Goal: Check status: Check status

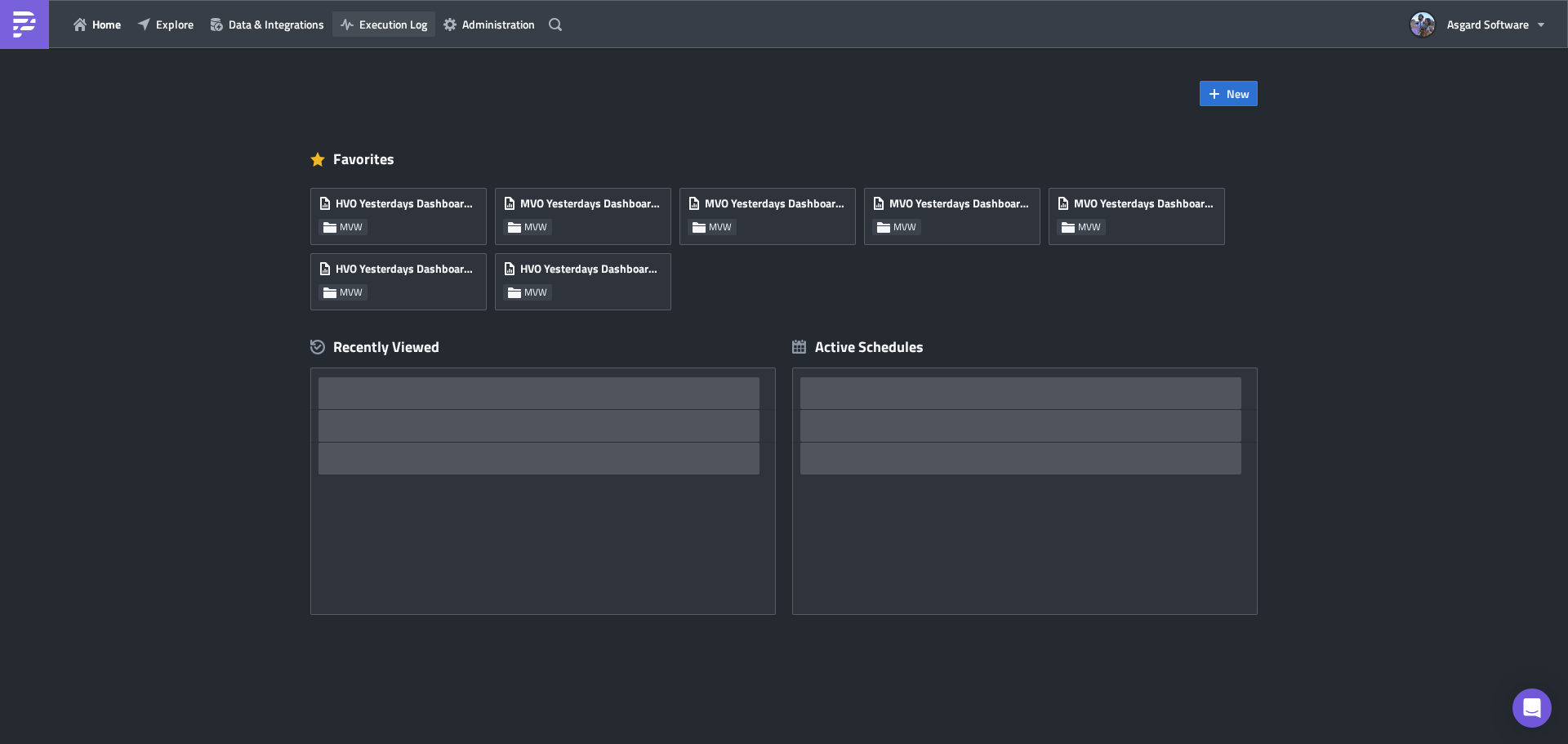
click at [391, 13] on button "Execution Log" at bounding box center [383, 24] width 103 height 25
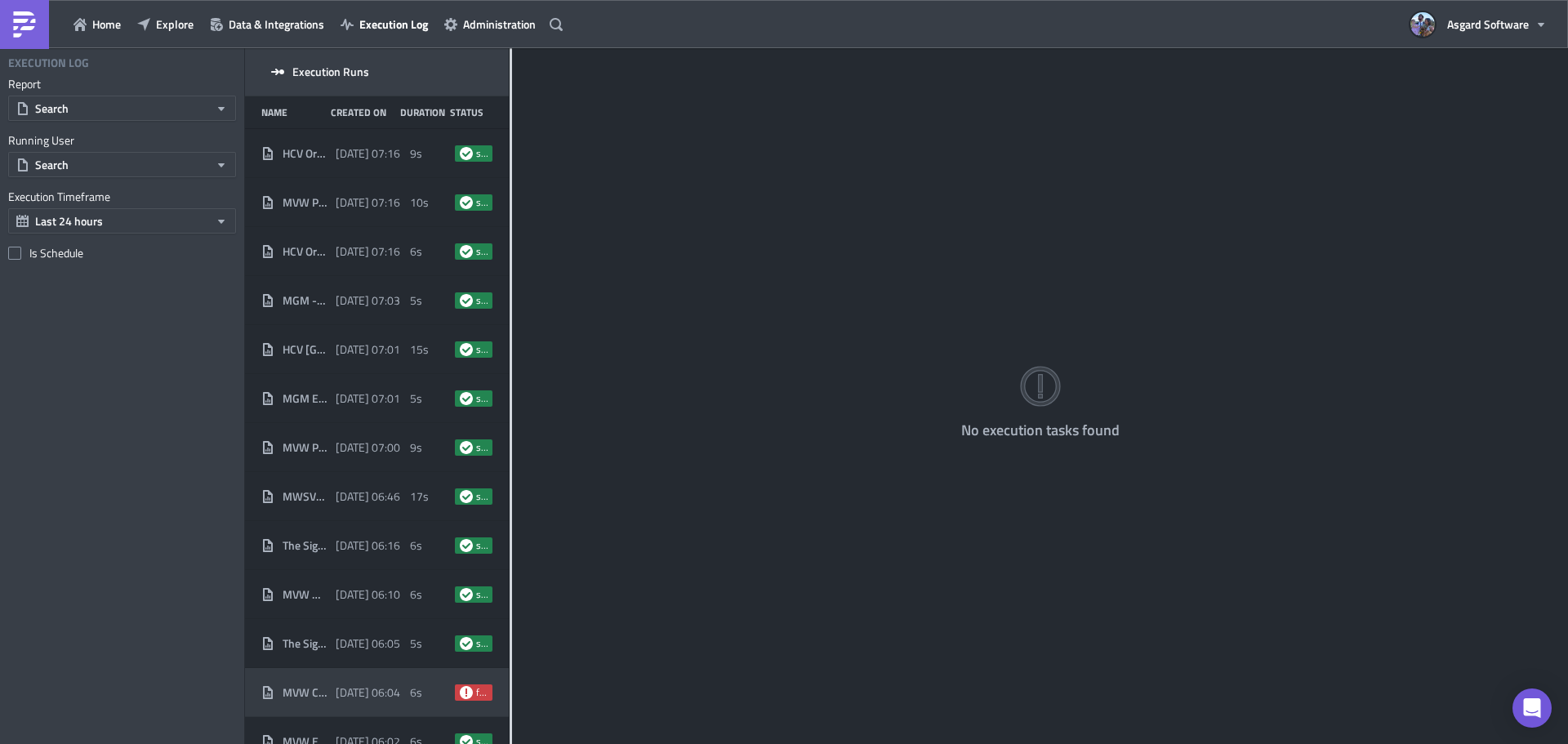
click at [311, 685] on span "MVW Cost If Replaced Flows" at bounding box center [304, 692] width 45 height 14
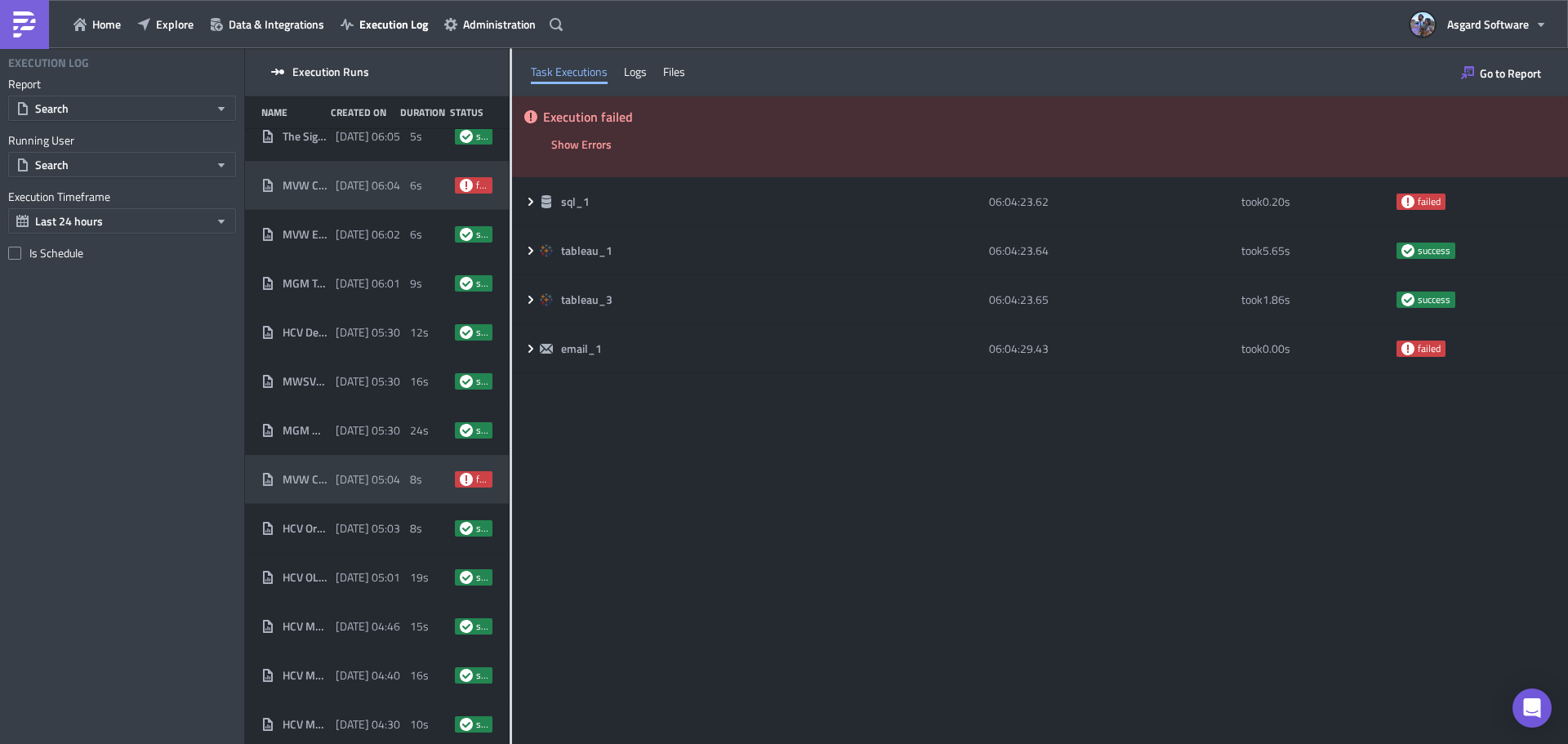
scroll to position [499, 0]
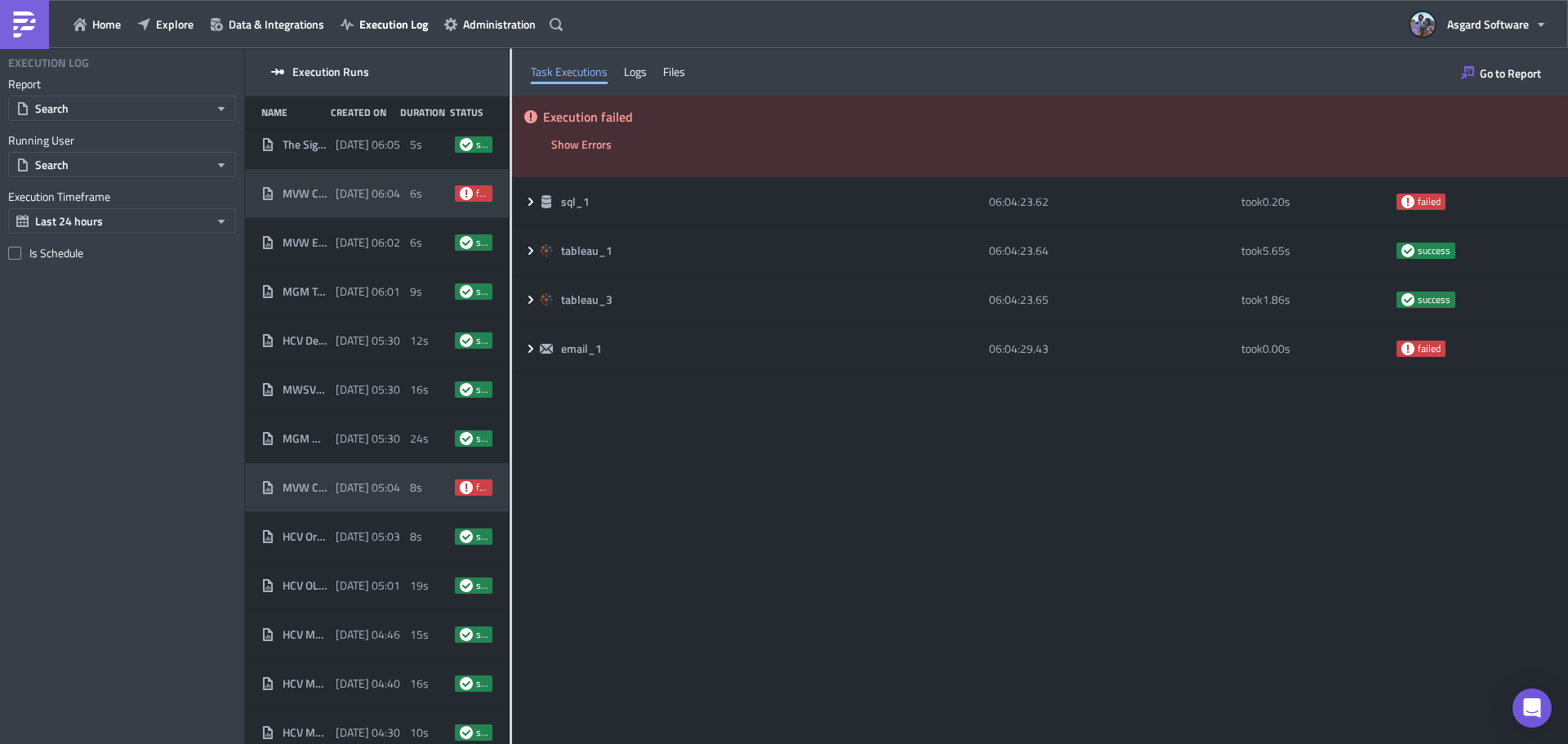
click at [384, 486] on span "[DATE] 05:04" at bounding box center [368, 487] width 64 height 14
click at [337, 483] on span "[DATE] 05:04" at bounding box center [368, 487] width 64 height 14
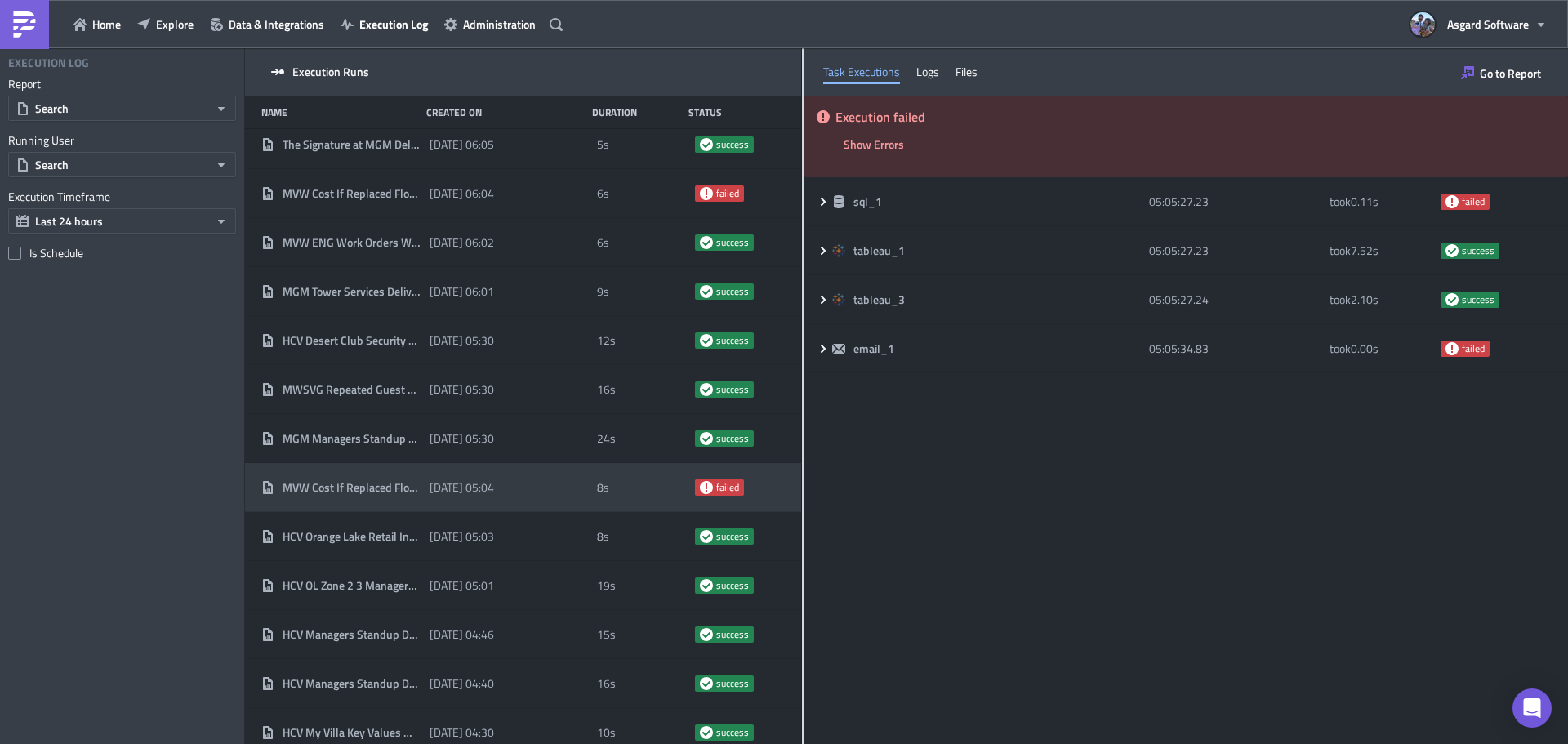
drag, startPoint x: 509, startPoint y: 381, endPoint x: 800, endPoint y: 398, distance: 291.5
click at [802, 398] on div at bounding box center [803, 397] width 3 height 698
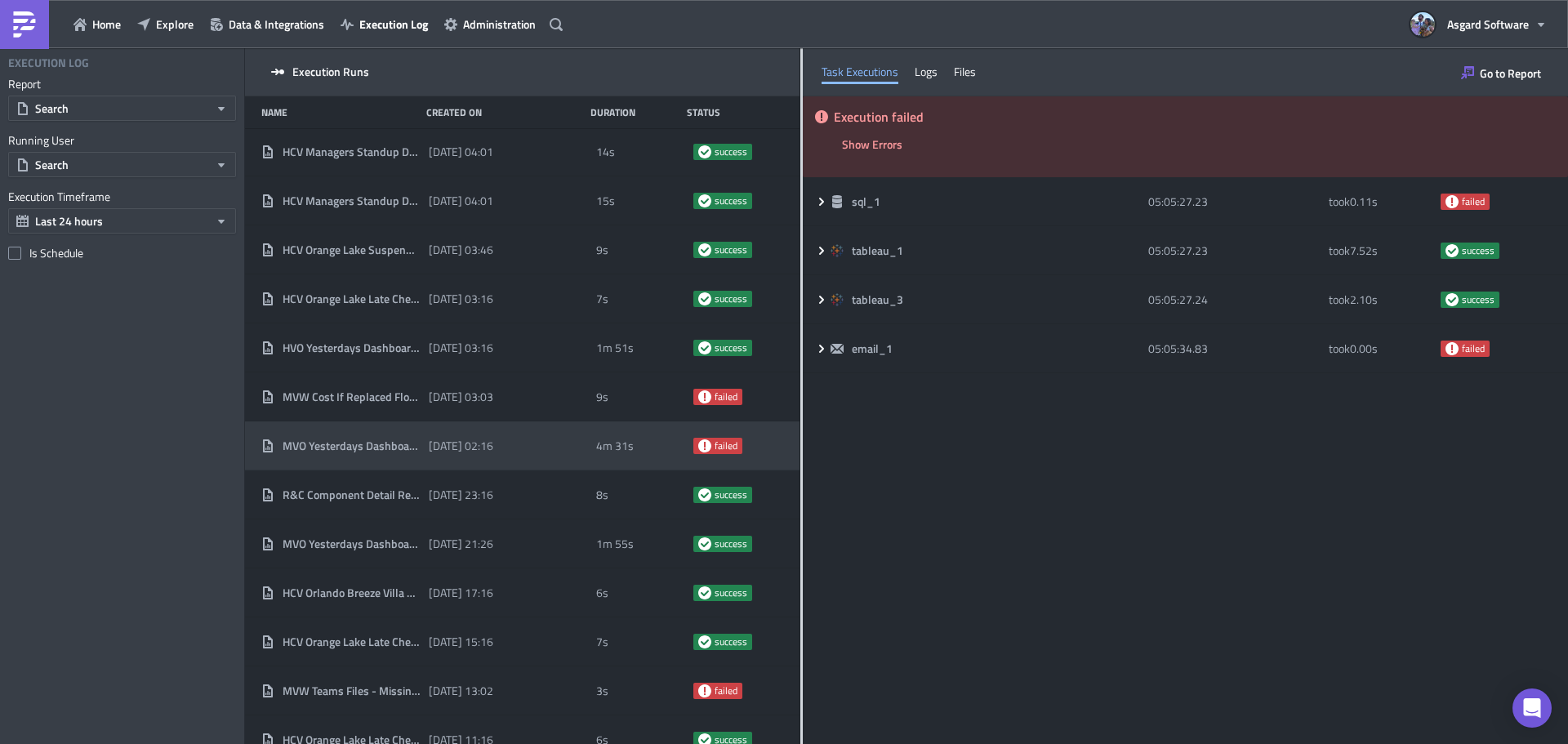
scroll to position [1409, 0]
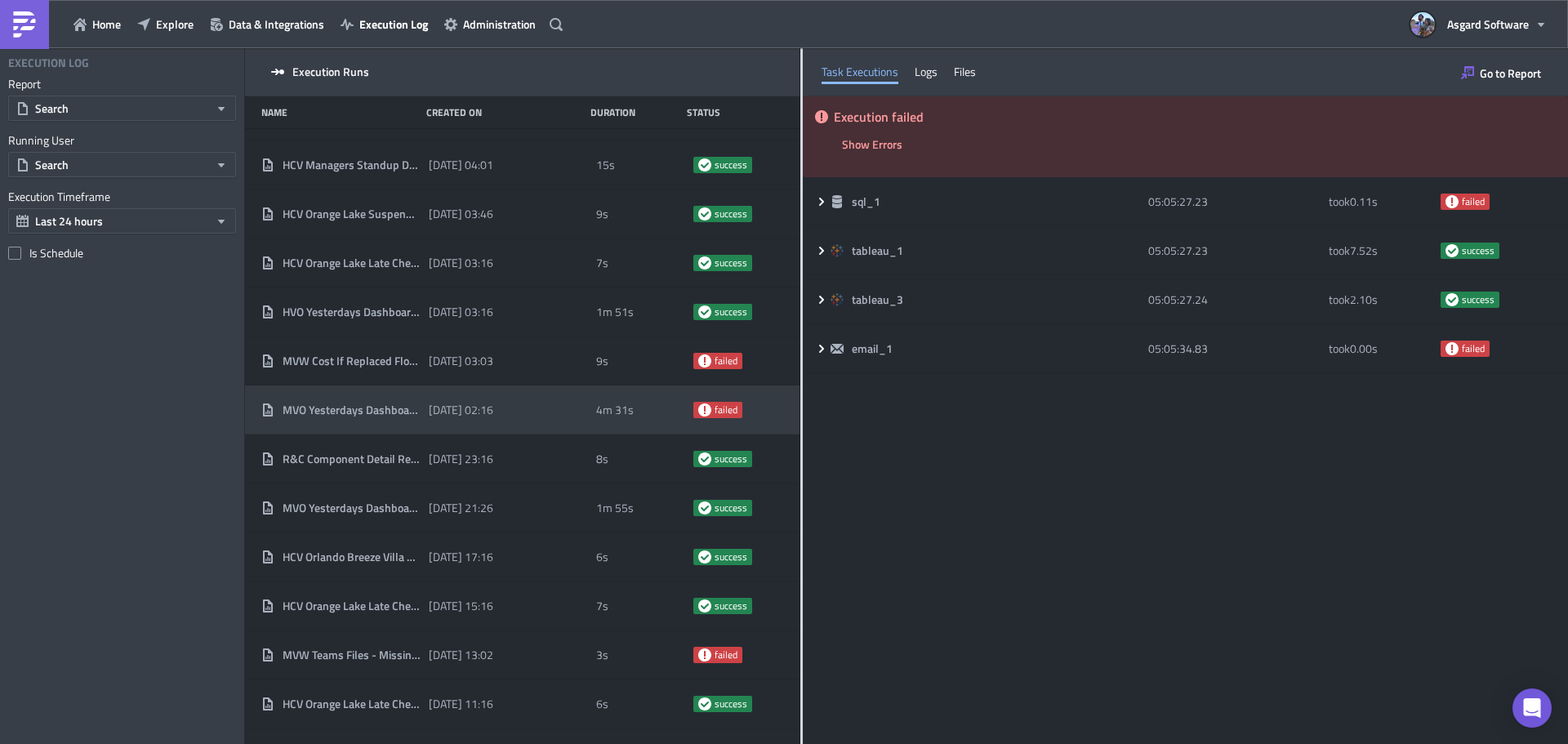
click at [430, 406] on span "[DATE] 02:16" at bounding box center [460, 409] width 64 height 14
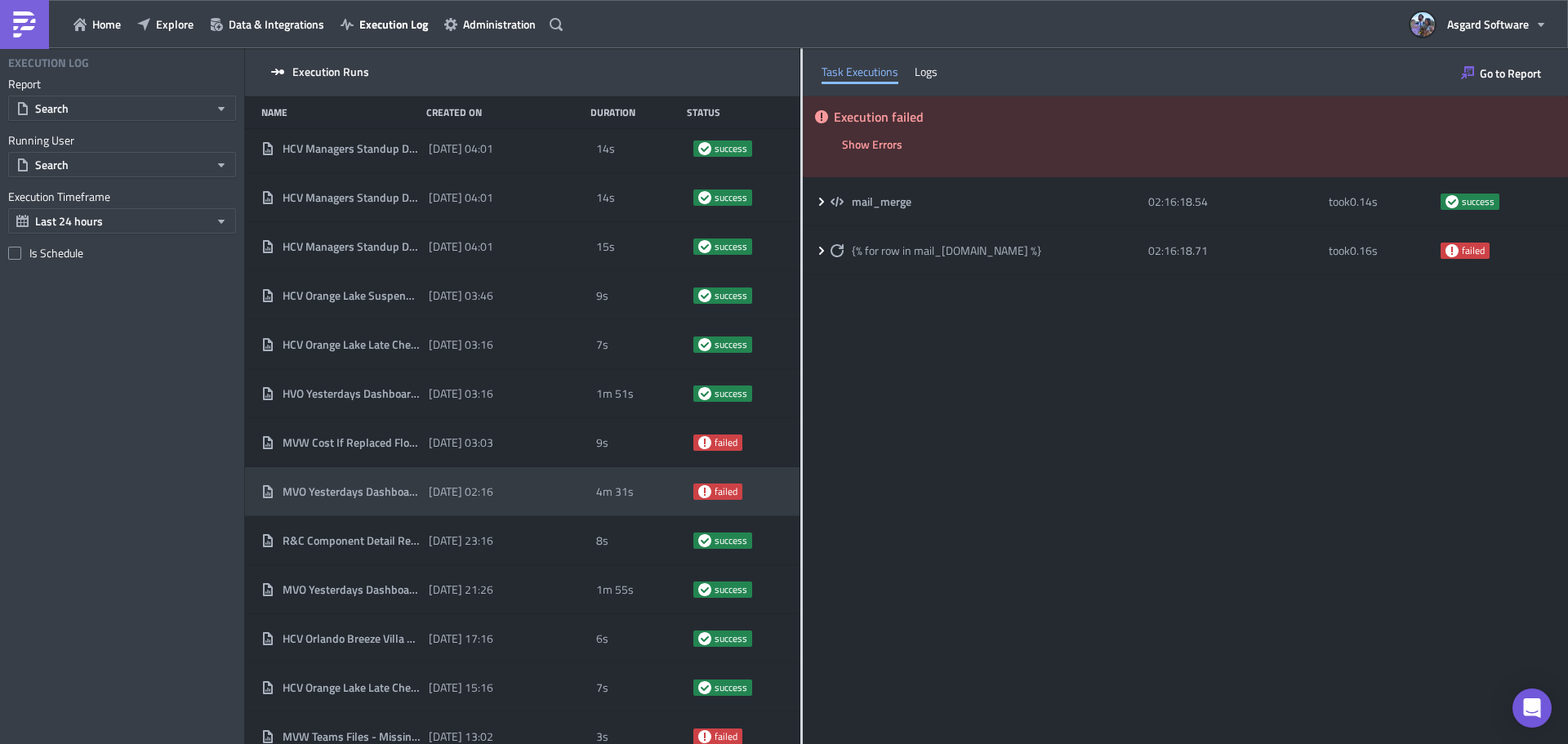
scroll to position [2363, 0]
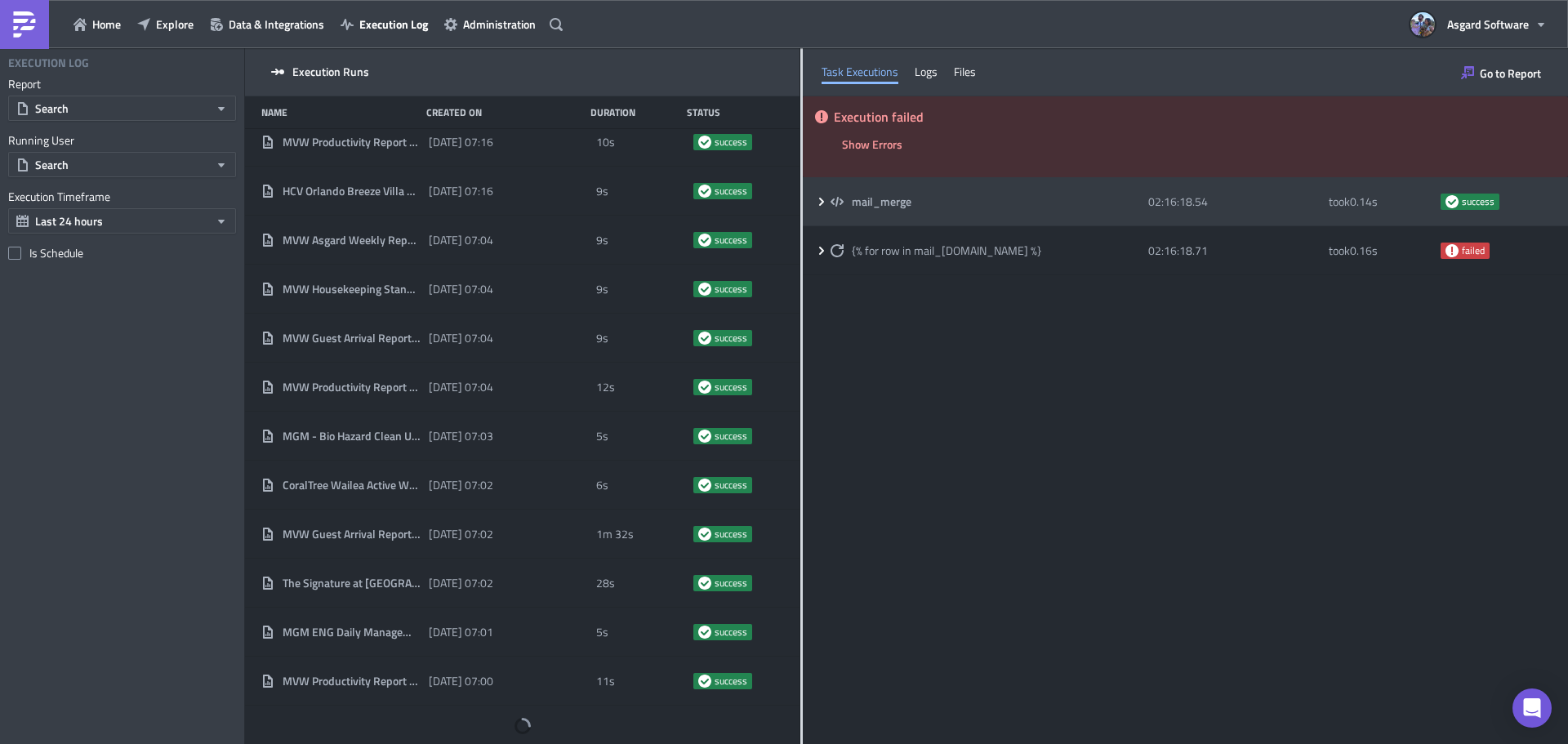
click at [938, 199] on div "mail_merge" at bounding box center [985, 201] width 309 height 14
click at [896, 203] on span "mail_merge" at bounding box center [883, 201] width 62 height 14
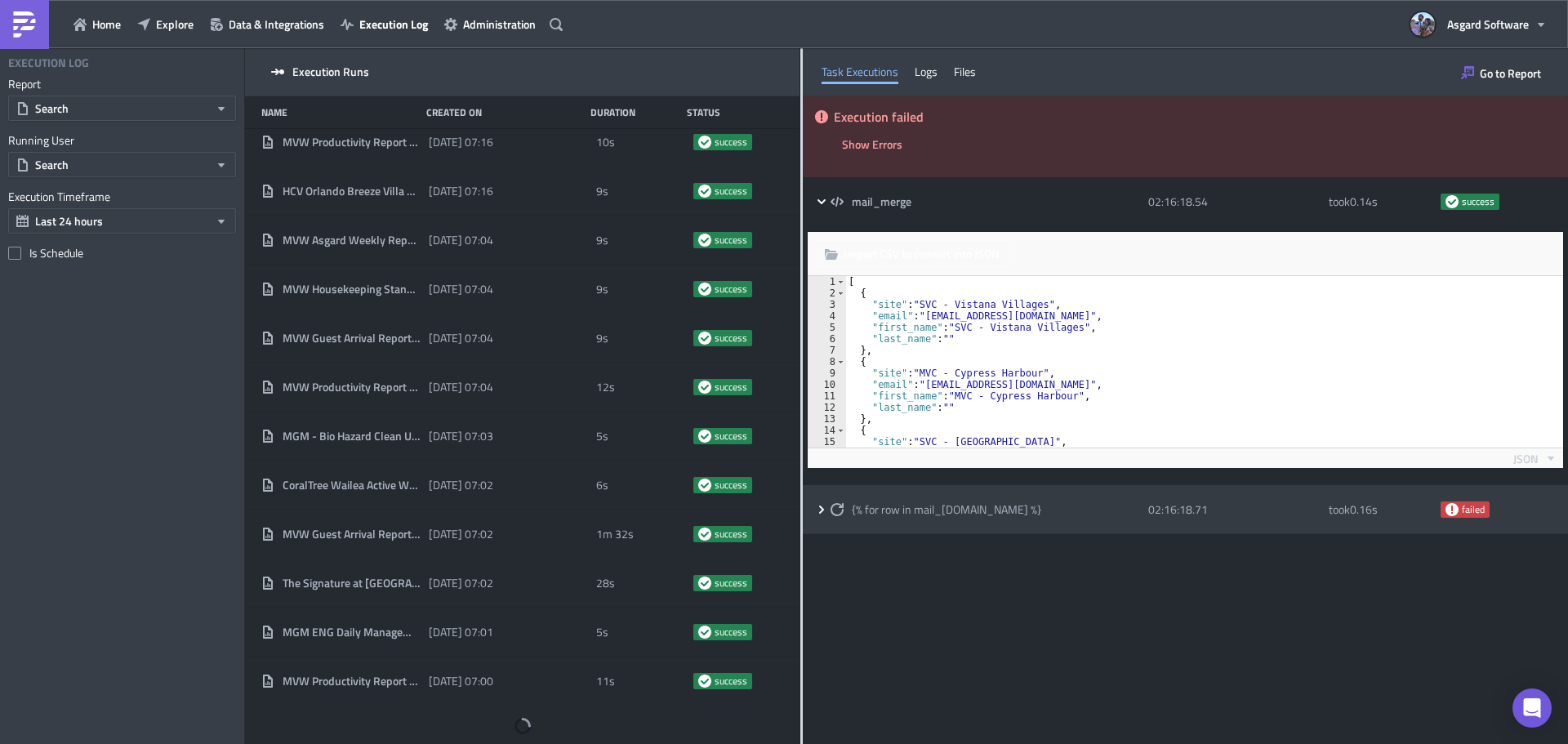
click at [938, 513] on span "{% for row in mail_[DOMAIN_NAME] %}" at bounding box center [946, 509] width 190 height 14
click at [827, 510] on icon at bounding box center [822, 509] width 13 height 13
